Goal: Task Accomplishment & Management: Use online tool/utility

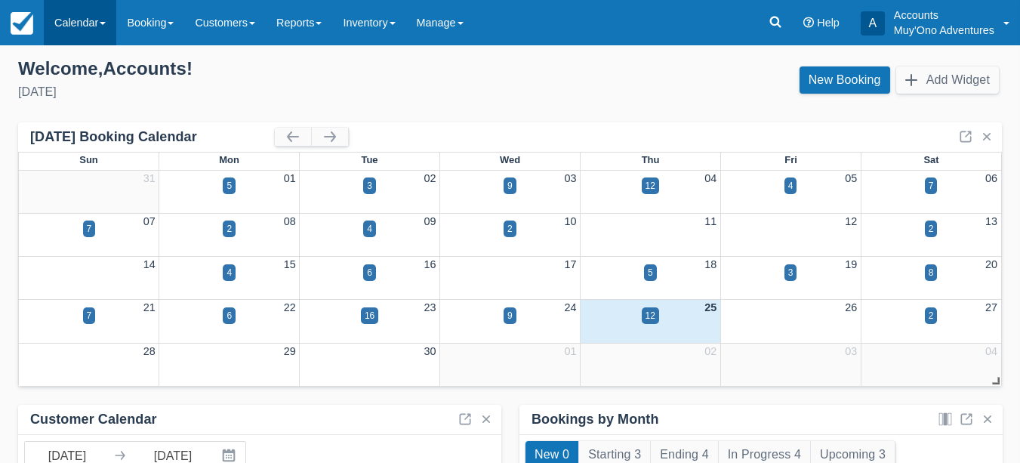
click at [74, 18] on link "Calendar" at bounding box center [80, 22] width 73 height 45
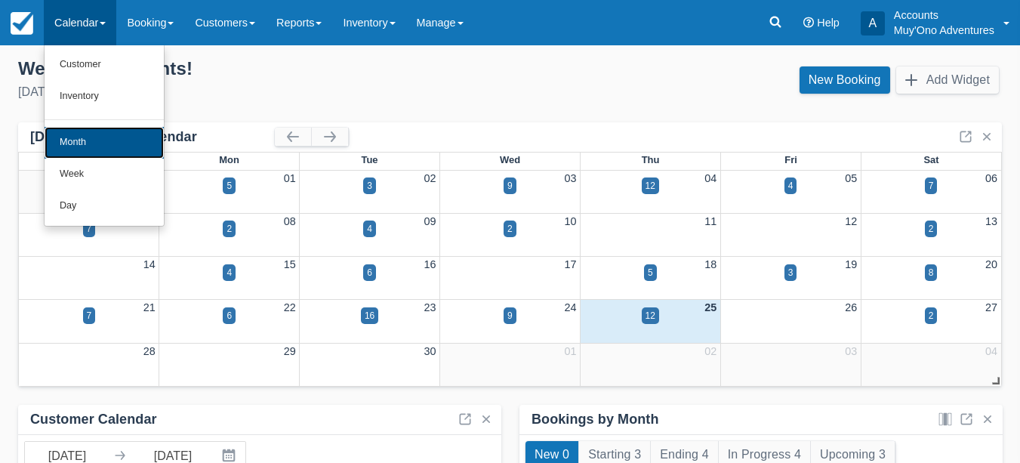
click at [99, 150] on link "Month" at bounding box center [104, 143] width 119 height 32
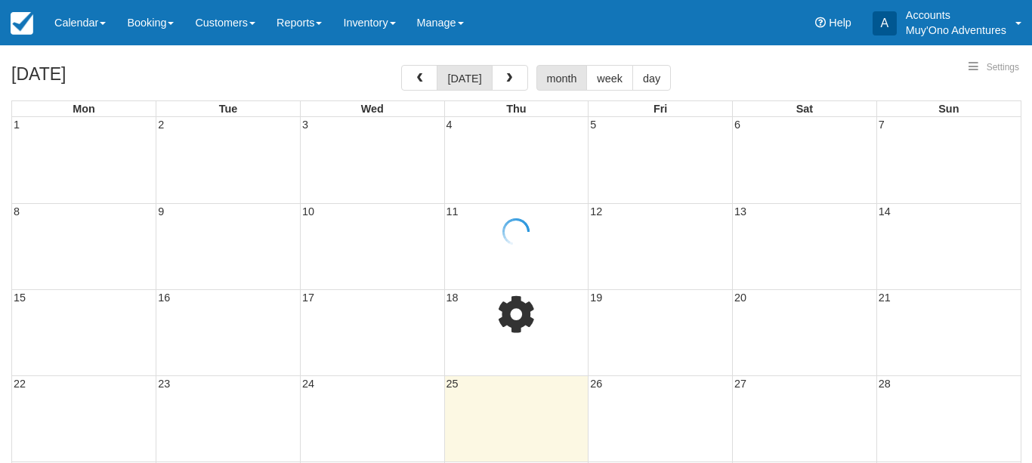
select select
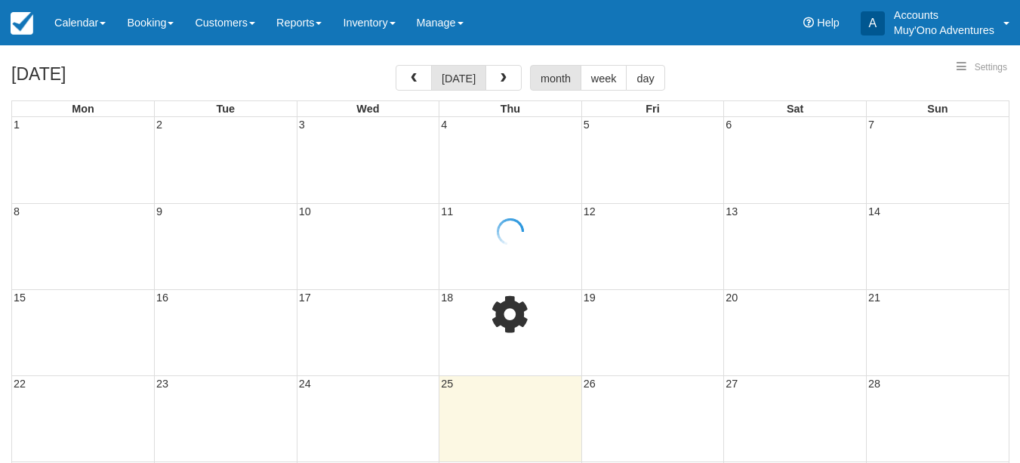
select select
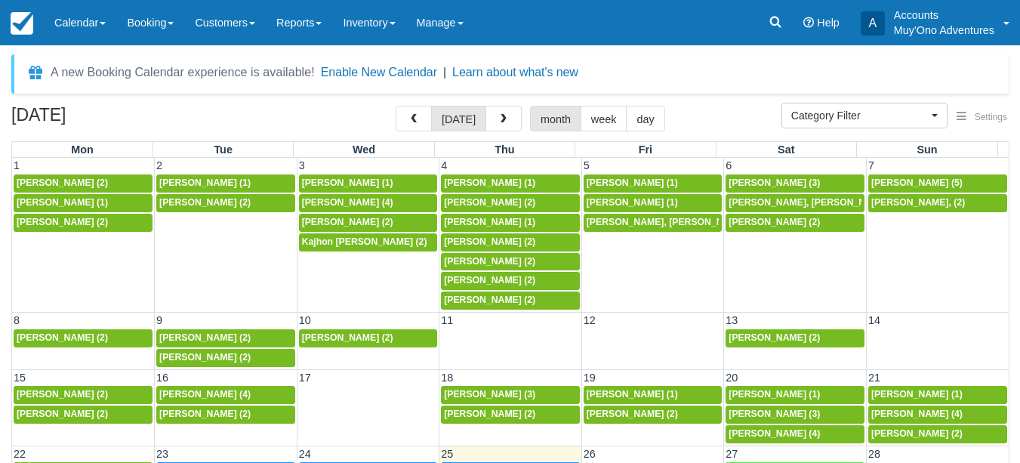
click at [695, 60] on div "A new Booking Calendar experience is available! Enable New Calendar | Learn abo…" at bounding box center [510, 73] width 998 height 39
